Goal: Transaction & Acquisition: Purchase product/service

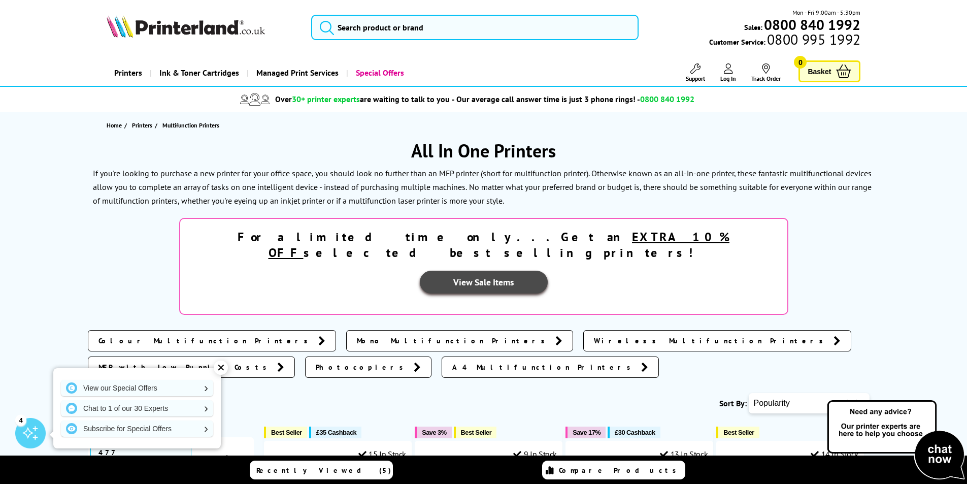
click at [548, 271] on link "View Sale Items" at bounding box center [484, 282] width 128 height 23
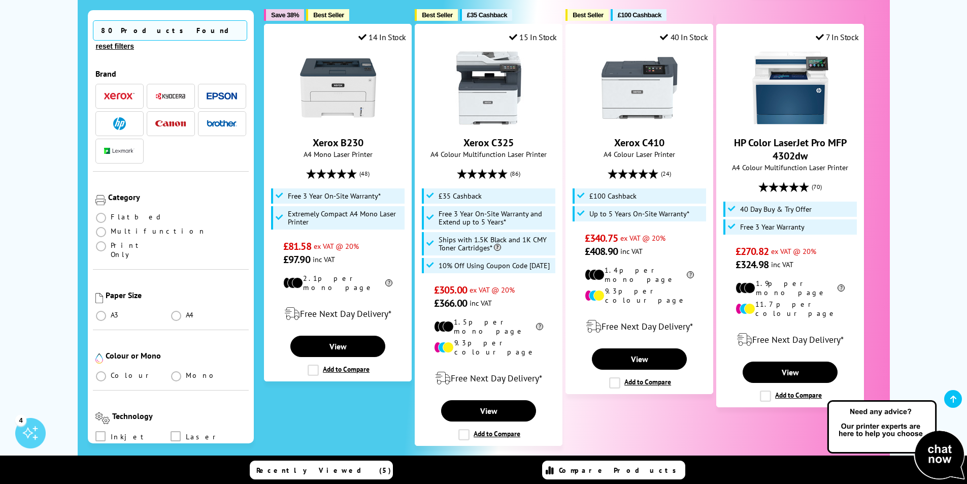
scroll to position [263, 0]
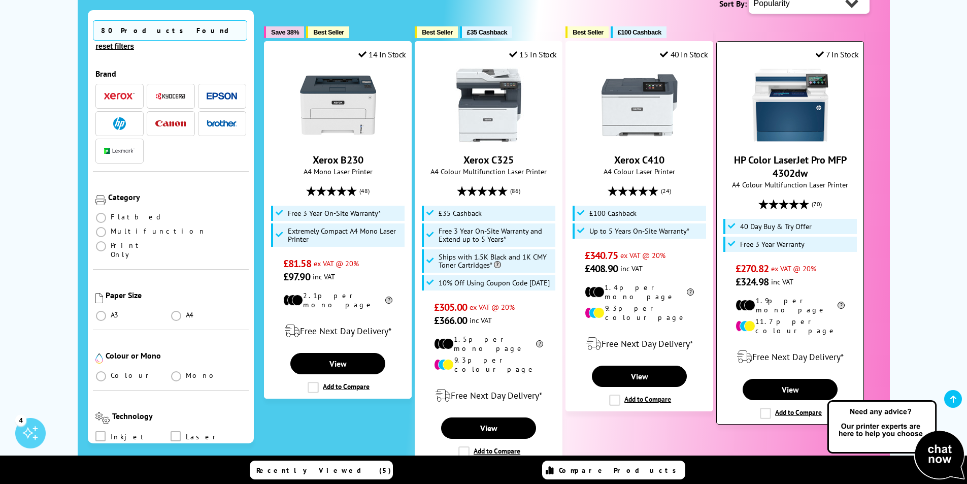
click at [792, 122] on img at bounding box center [791, 105] width 76 height 76
